Goal: Task Accomplishment & Management: Use online tool/utility

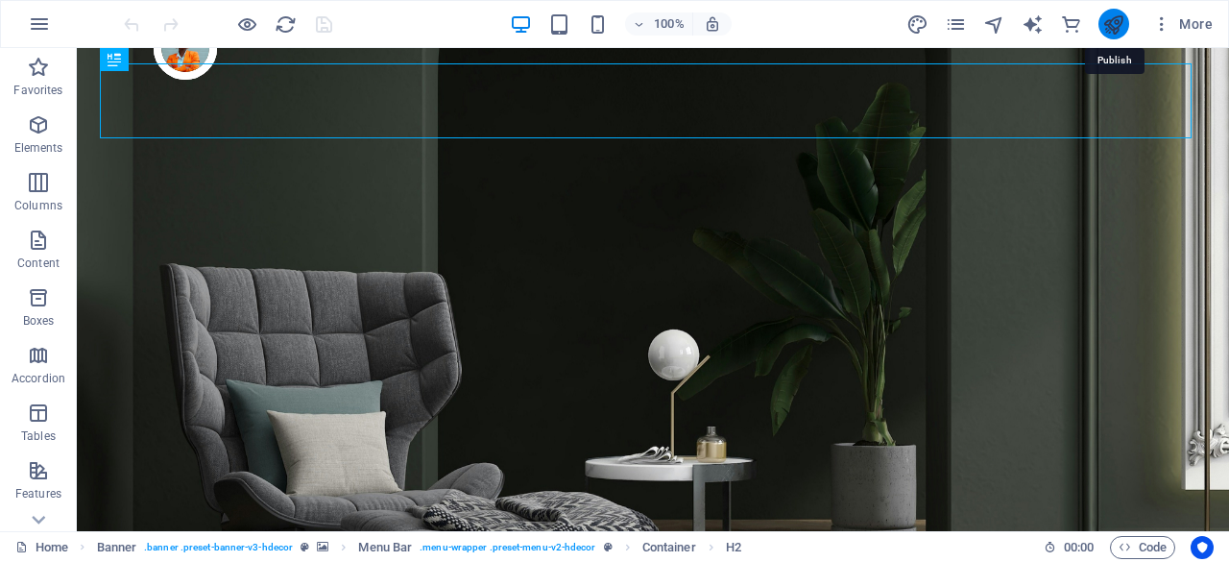
click at [1124, 24] on icon "publish" at bounding box center [1114, 24] width 22 height 22
click at [1226, 537] on div "Home Banner . banner .preset-banner-v3-hdecor Menu Bar . menu-wrapper .preset-m…" at bounding box center [614, 546] width 1229 height 31
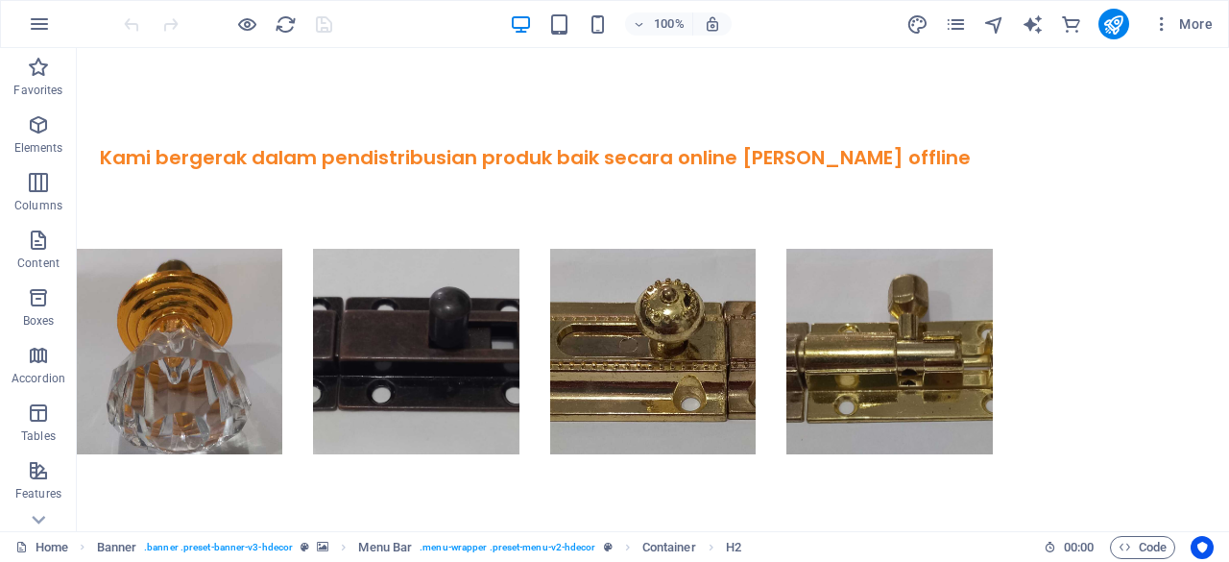
scroll to position [1692, 0]
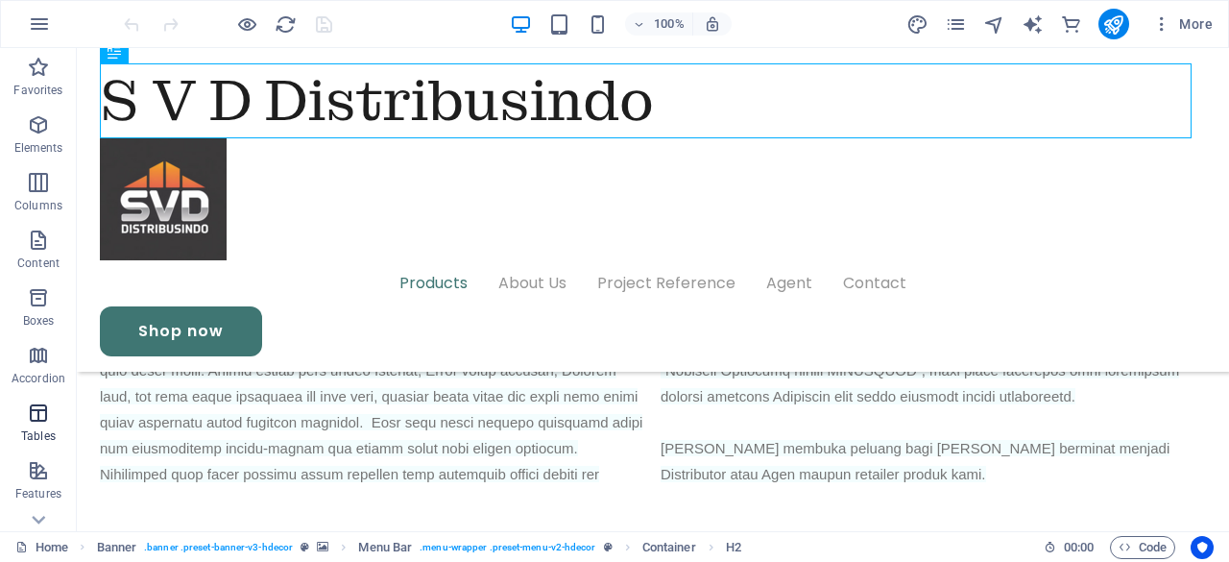
click at [41, 409] on icon "button" at bounding box center [38, 412] width 23 height 23
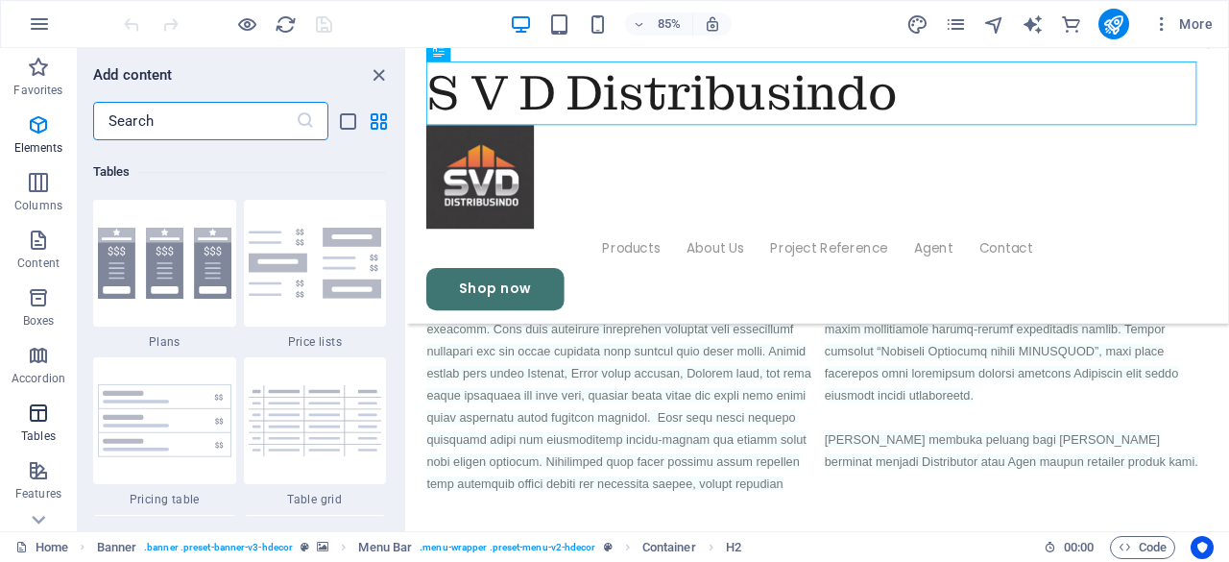
scroll to position [6652, 0]
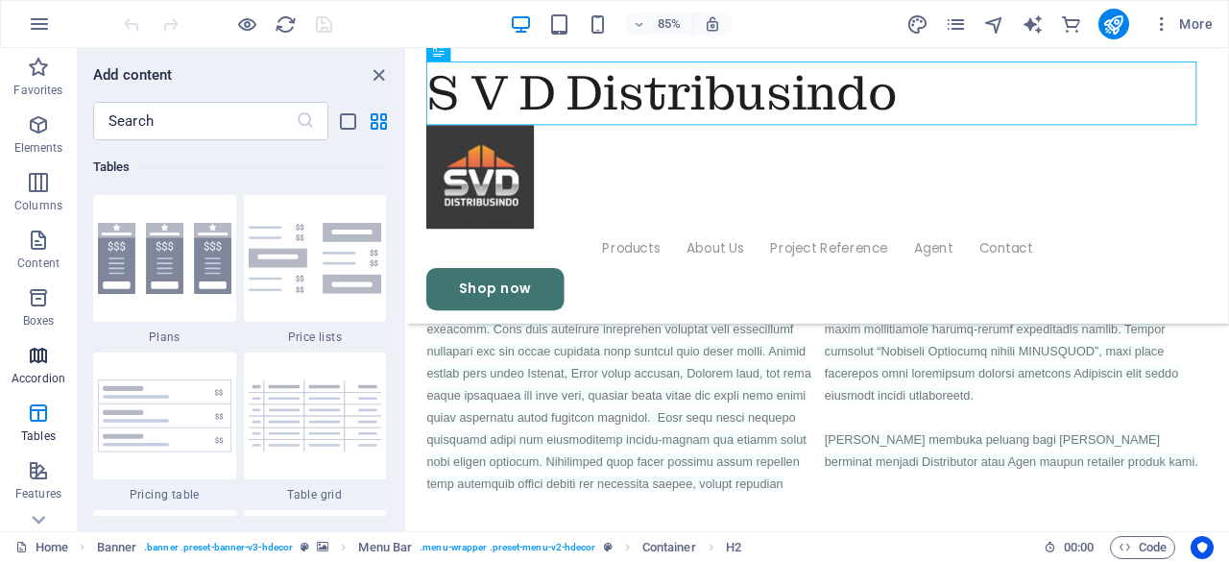
click at [48, 353] on icon "button" at bounding box center [38, 355] width 23 height 23
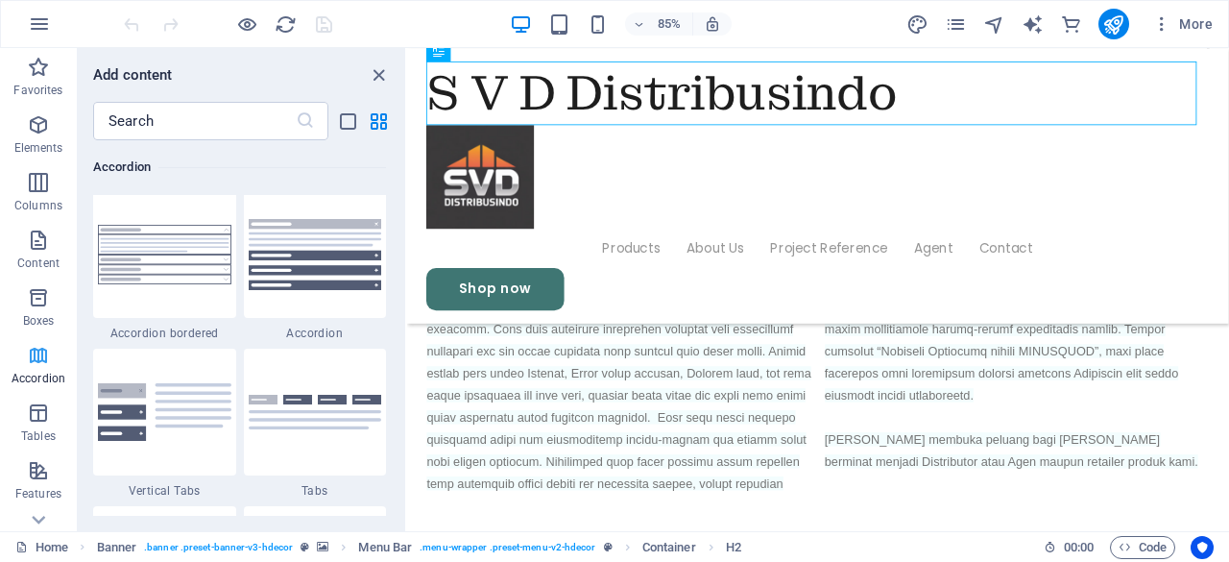
scroll to position [6133, 0]
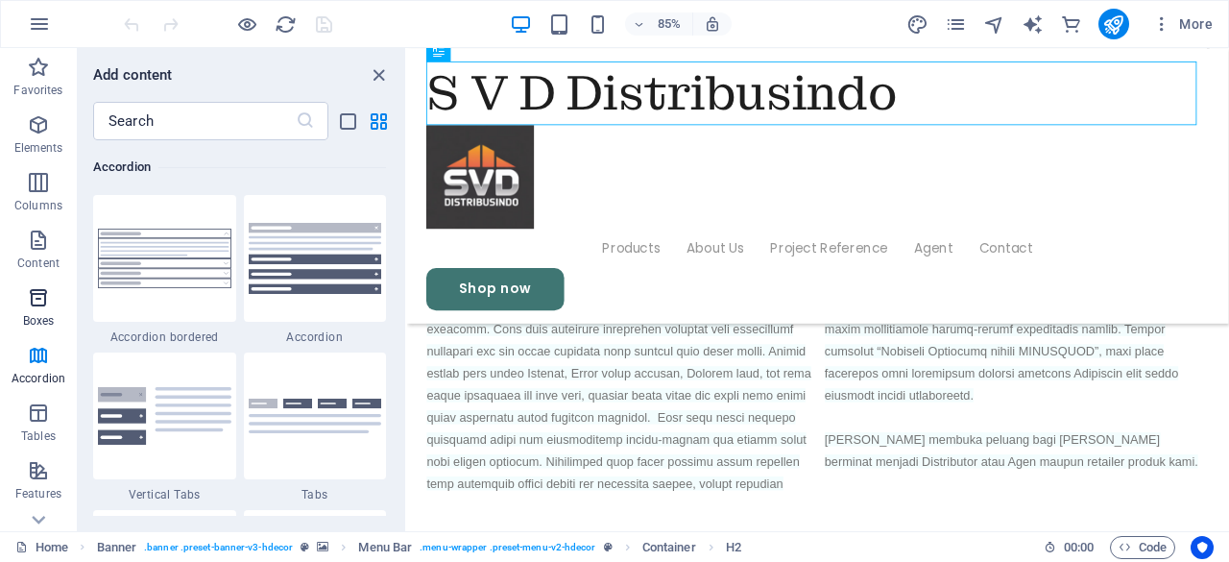
click at [40, 304] on icon "button" at bounding box center [38, 297] width 23 height 23
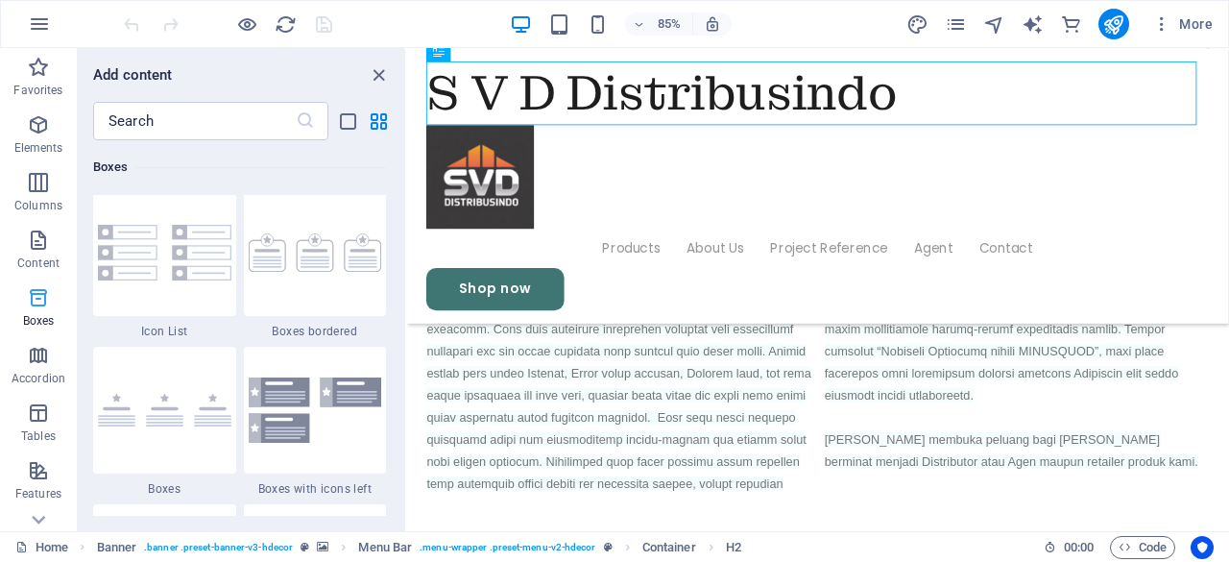
scroll to position [5298, 0]
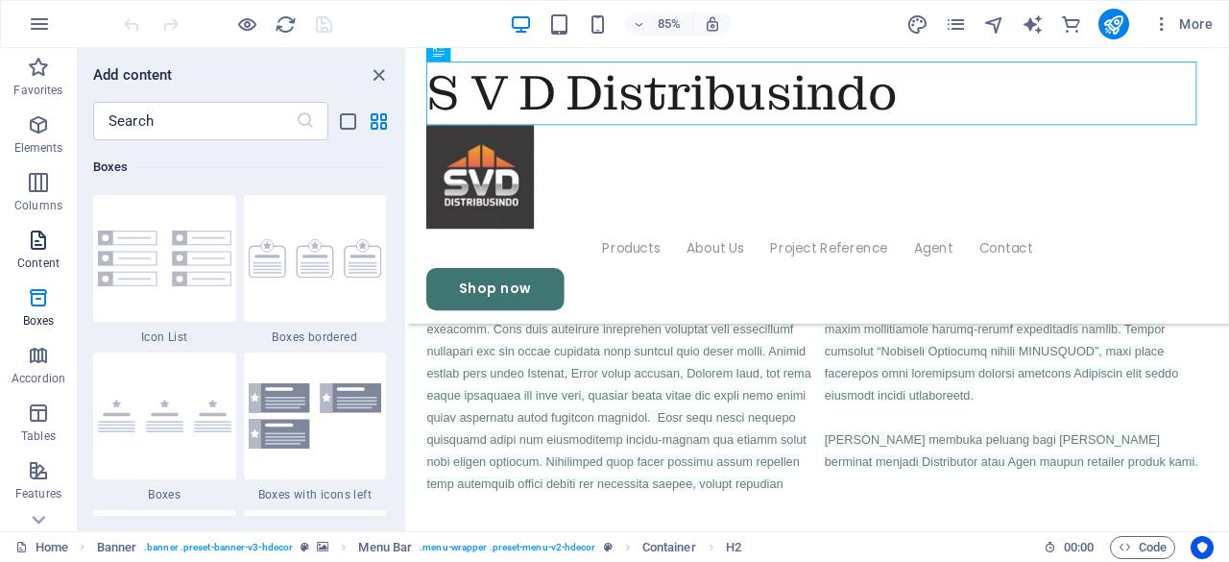
click at [29, 231] on icon "button" at bounding box center [38, 240] width 23 height 23
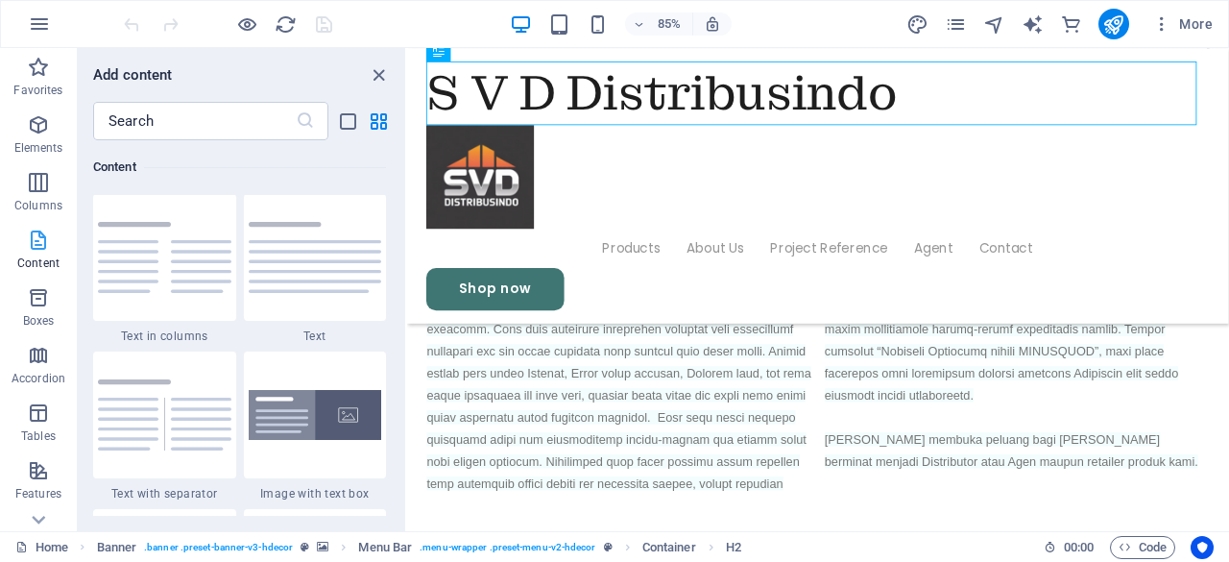
scroll to position [3360, 0]
click at [380, 70] on icon "close panel" at bounding box center [379, 75] width 22 height 22
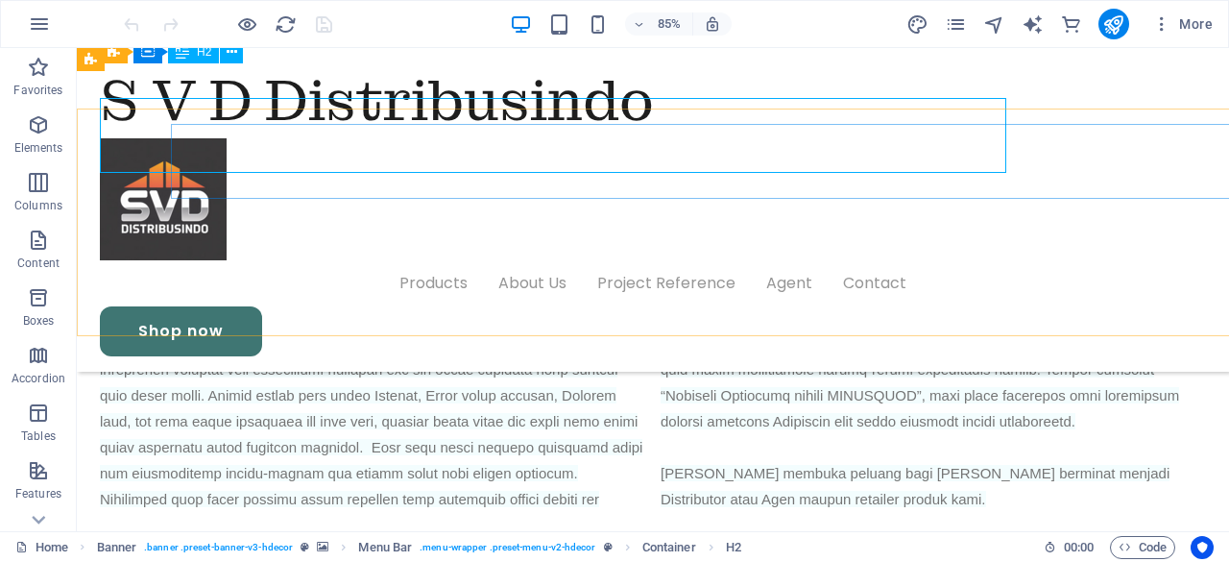
scroll to position [1633, 0]
